Goal: Navigation & Orientation: Find specific page/section

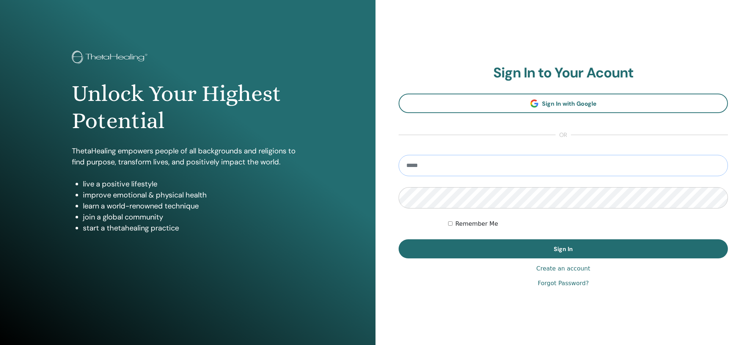
type input "**********"
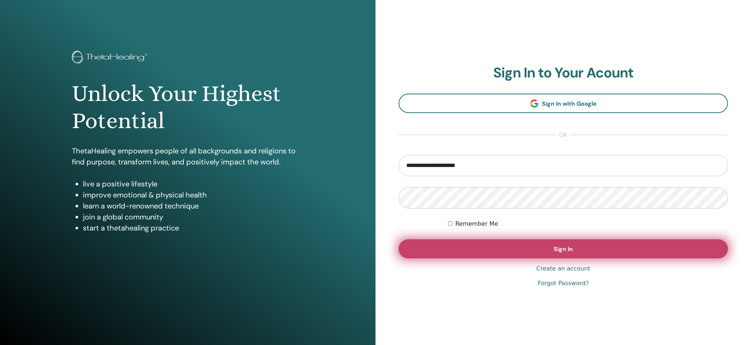
click at [544, 250] on button "Sign In" at bounding box center [563, 248] width 329 height 19
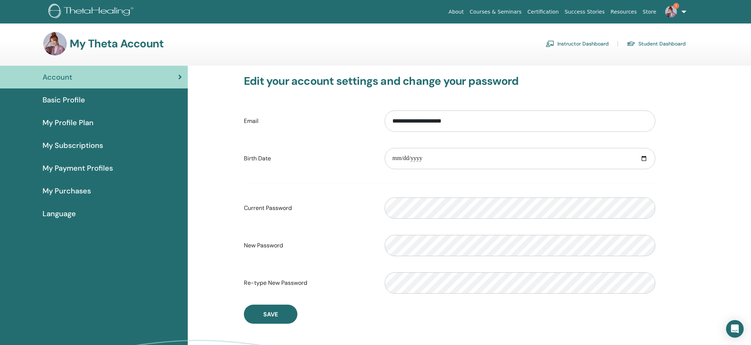
scroll to position [1, 0]
click at [593, 44] on link "Instructor Dashboard" at bounding box center [577, 43] width 63 height 12
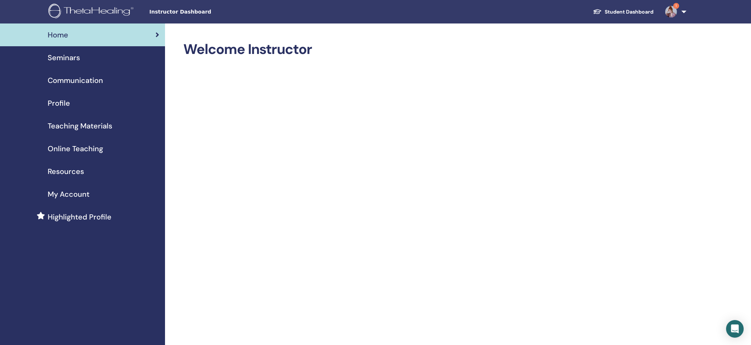
click at [75, 59] on span "Seminars" at bounding box center [64, 57] width 32 height 11
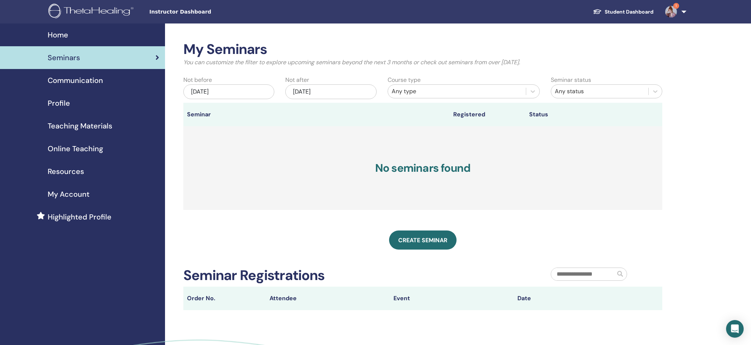
click at [54, 193] on span "My Account" at bounding box center [69, 193] width 42 height 11
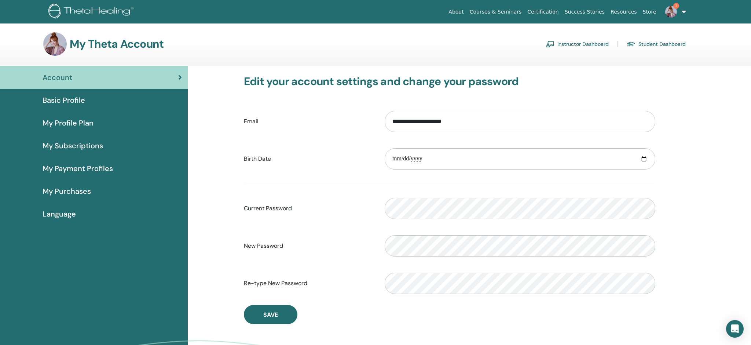
scroll to position [1, 0]
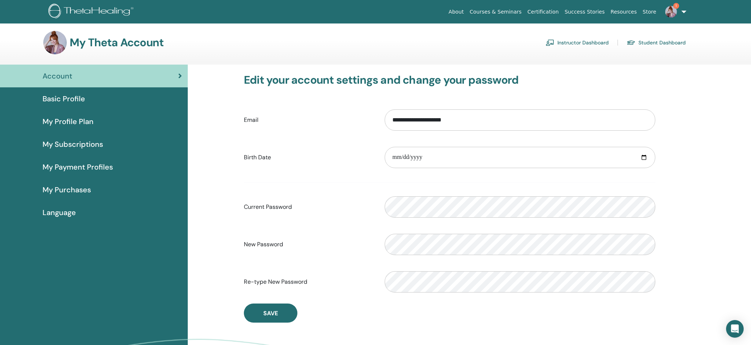
click at [668, 44] on link "Student Dashboard" at bounding box center [656, 43] width 59 height 12
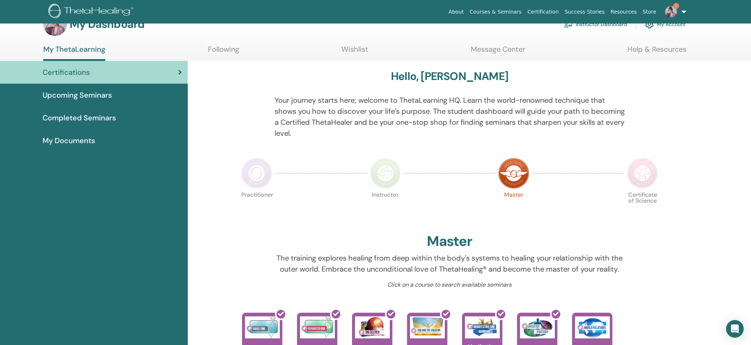
scroll to position [18, 0]
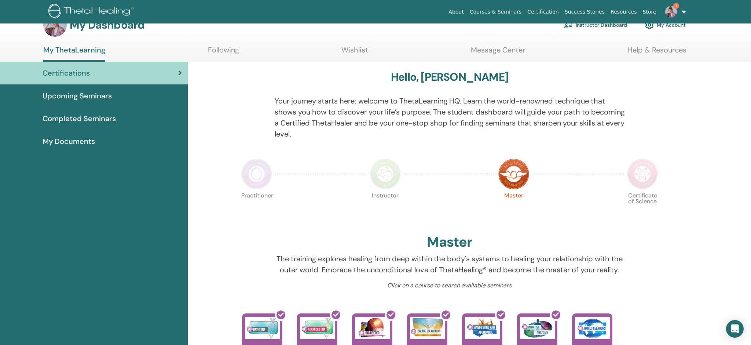
click at [73, 117] on span "Completed Seminars" at bounding box center [79, 118] width 73 height 11
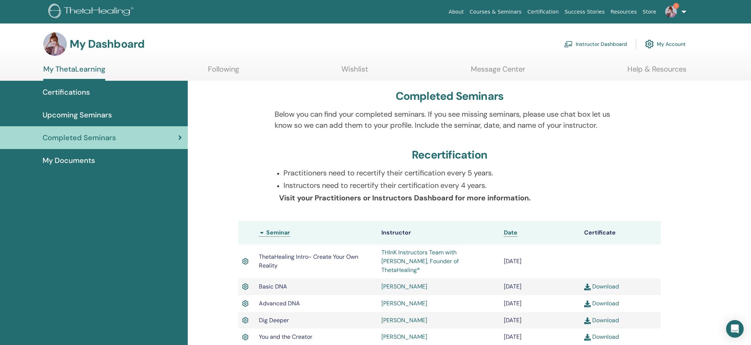
scroll to position [4, 0]
